Goal: Task Accomplishment & Management: Manage account settings

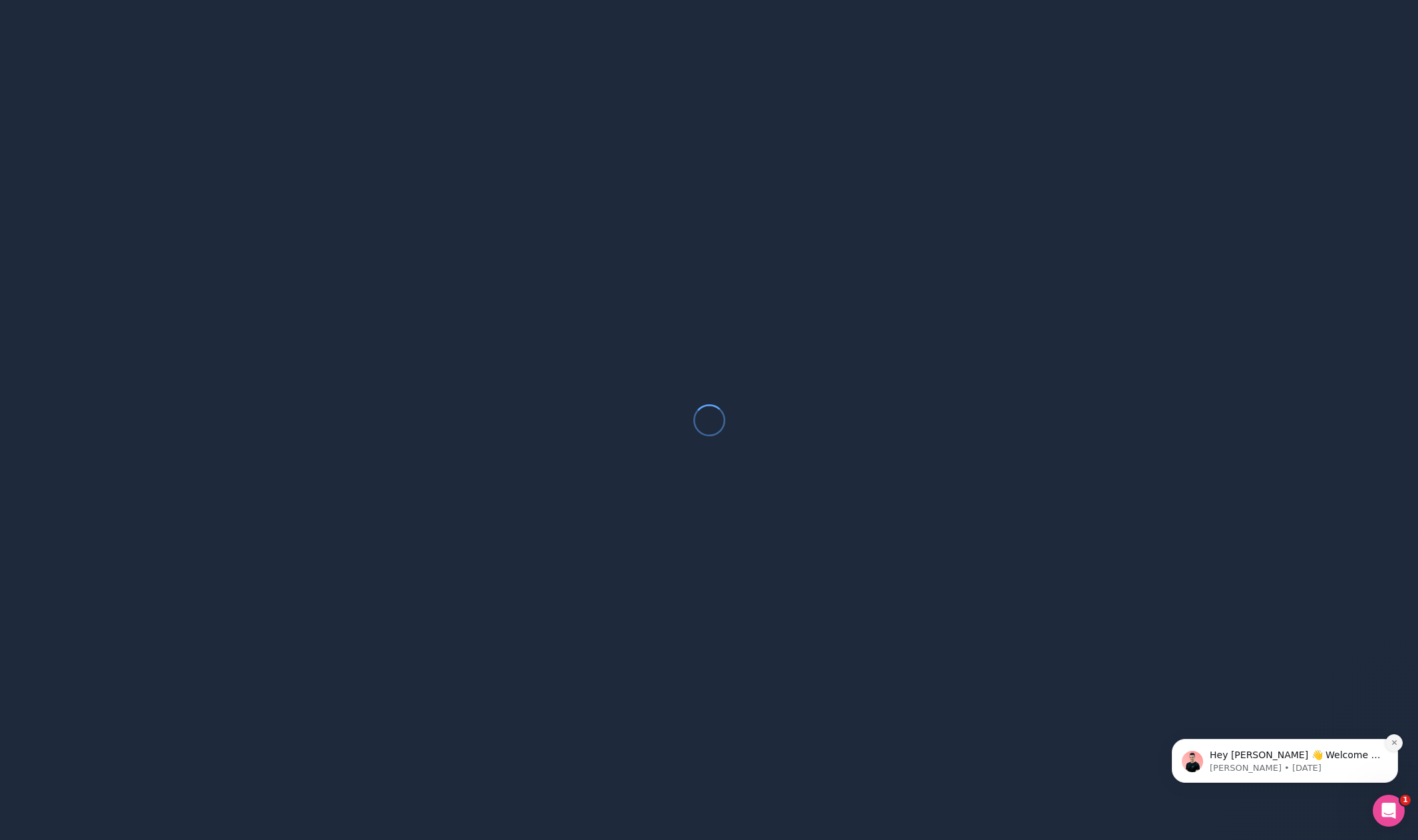
click at [1394, 744] on icon "Dismiss notification" at bounding box center [1394, 742] width 4 height 4
click at [1393, 810] on icon "Open Intercom Messenger" at bounding box center [1389, 811] width 22 height 22
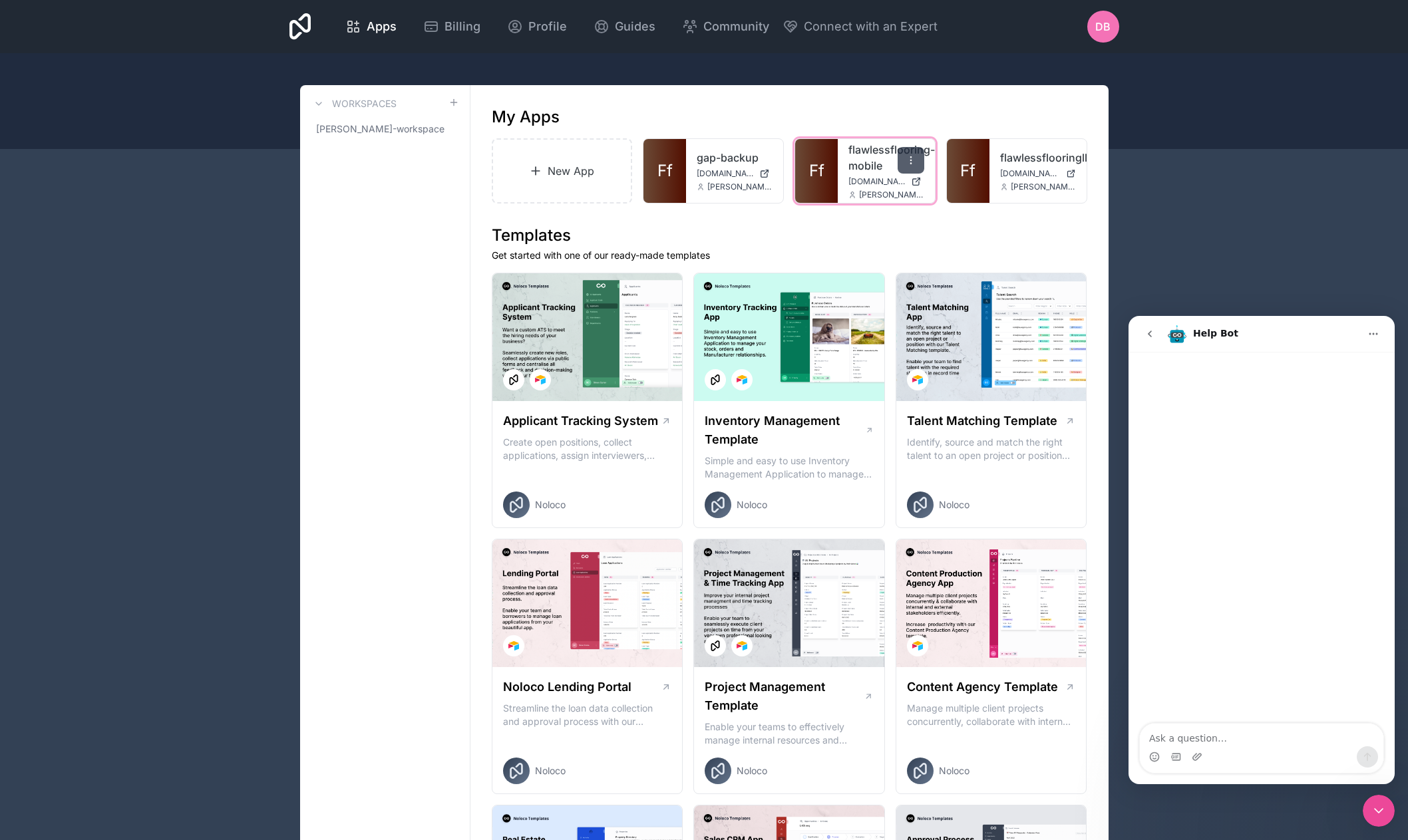
click at [915, 160] on icon at bounding box center [910, 160] width 11 height 11
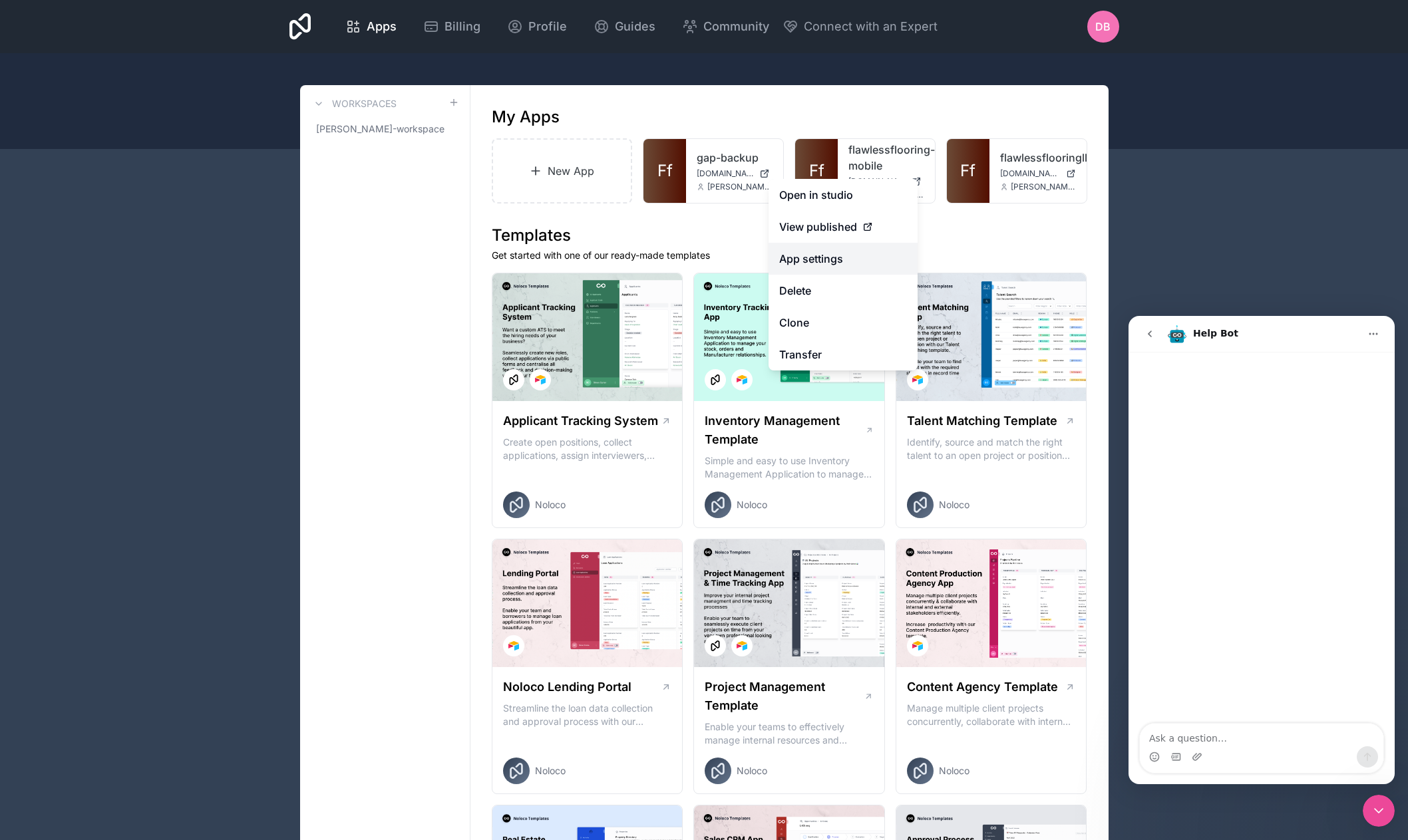
click at [836, 260] on link "App settings" at bounding box center [843, 258] width 149 height 32
